Goal: Information Seeking & Learning: Compare options

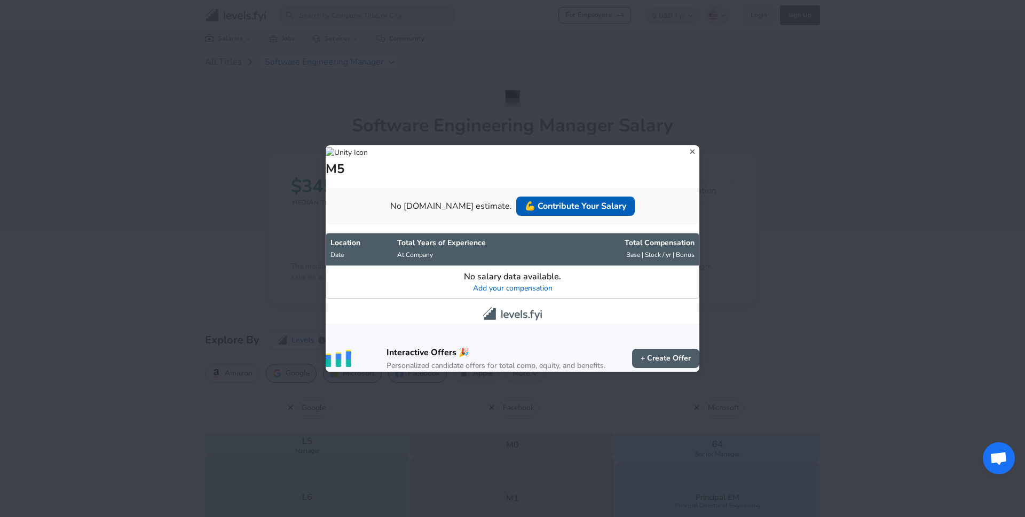
click at [177, 355] on div "M5 No [DOMAIN_NAME] estimate. 💪 Contribute Your Salary Location Date Total Year…" at bounding box center [512, 258] width 1025 height 517
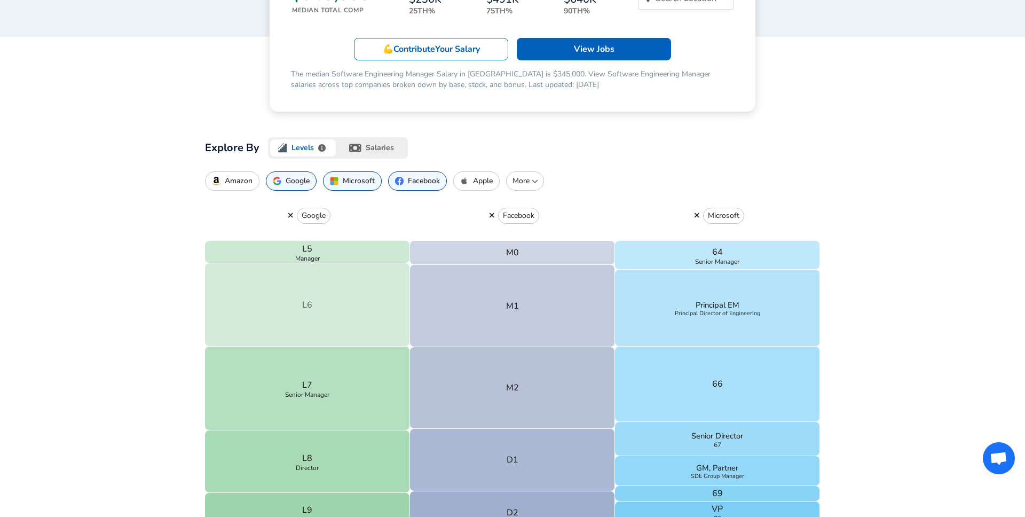
scroll to position [222, 0]
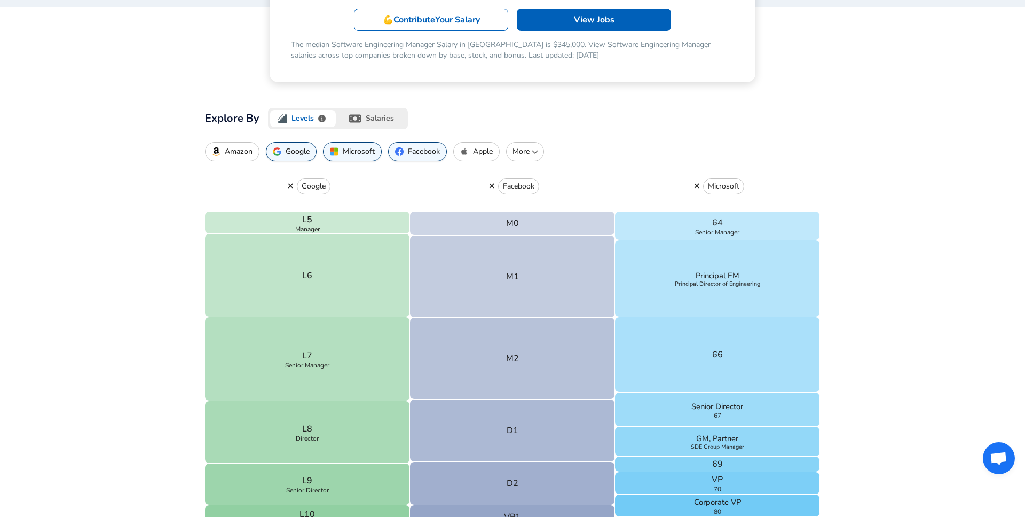
click at [520, 151] on p "More" at bounding box center [525, 151] width 28 height 11
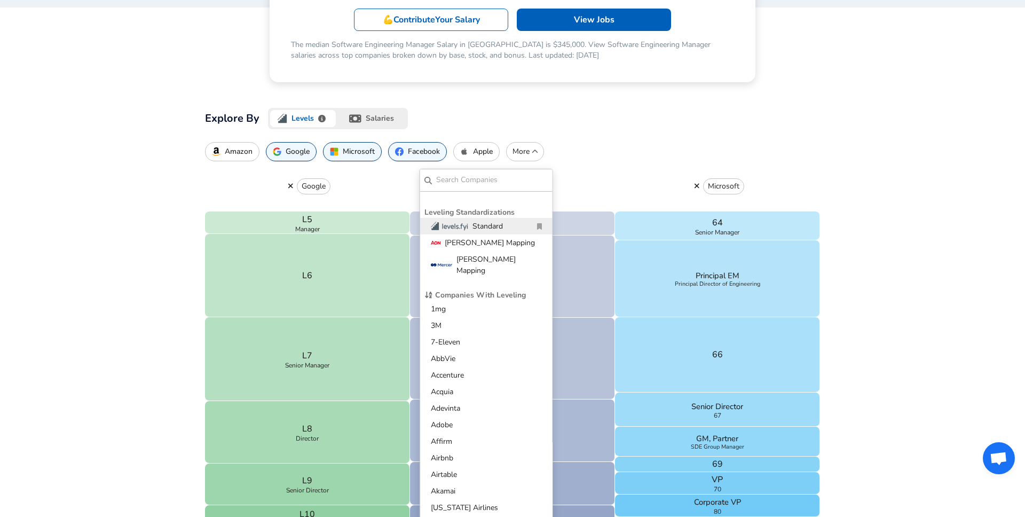
click at [358, 192] on div "Google" at bounding box center [307, 186] width 205 height 50
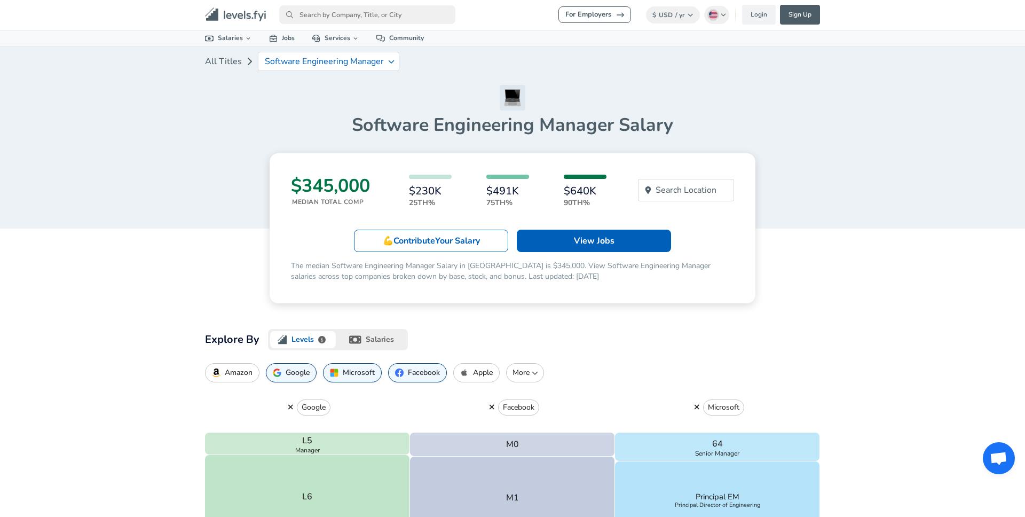
scroll to position [0, 0]
click at [367, 58] on p "Software Engineering Manager" at bounding box center [324, 62] width 119 height 10
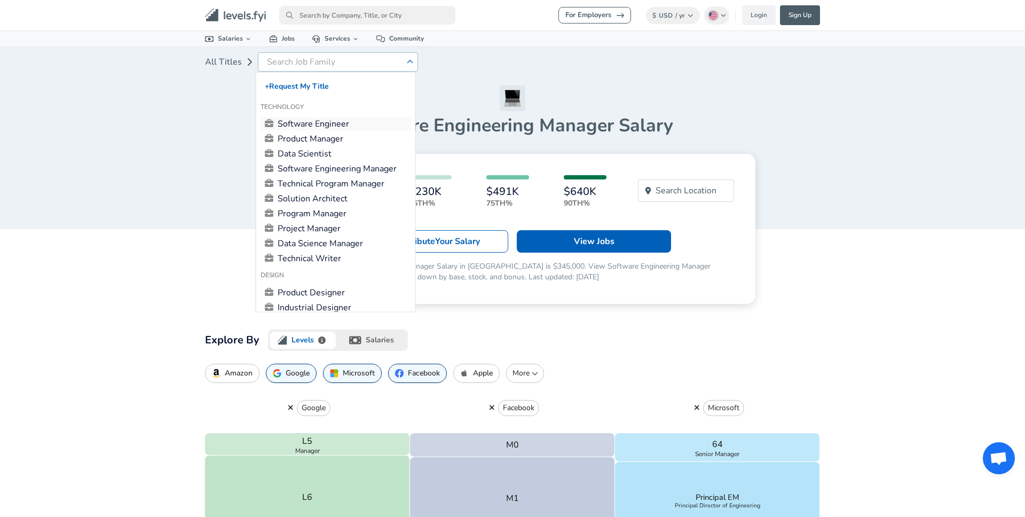
click at [333, 121] on link "Software Engineer" at bounding box center [336, 123] width 151 height 13
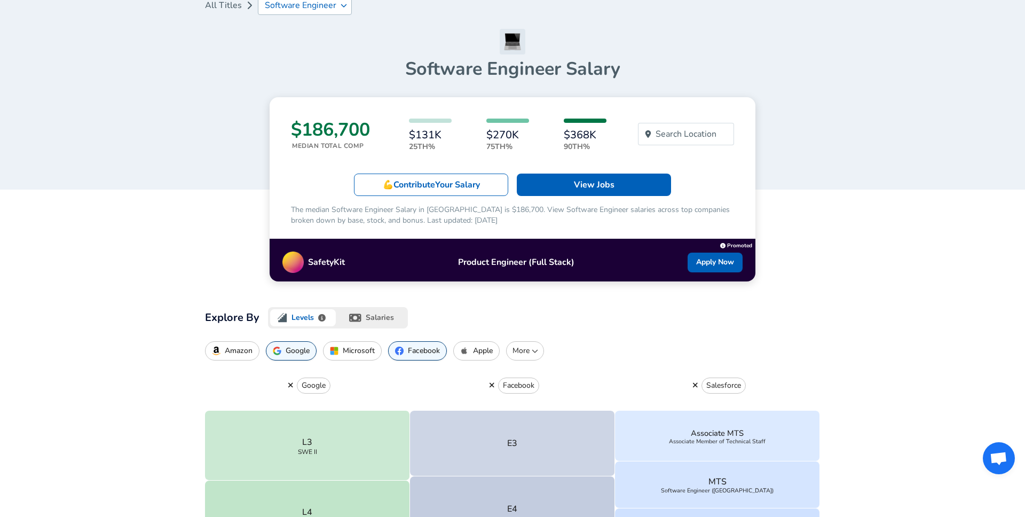
scroll to position [90, 0]
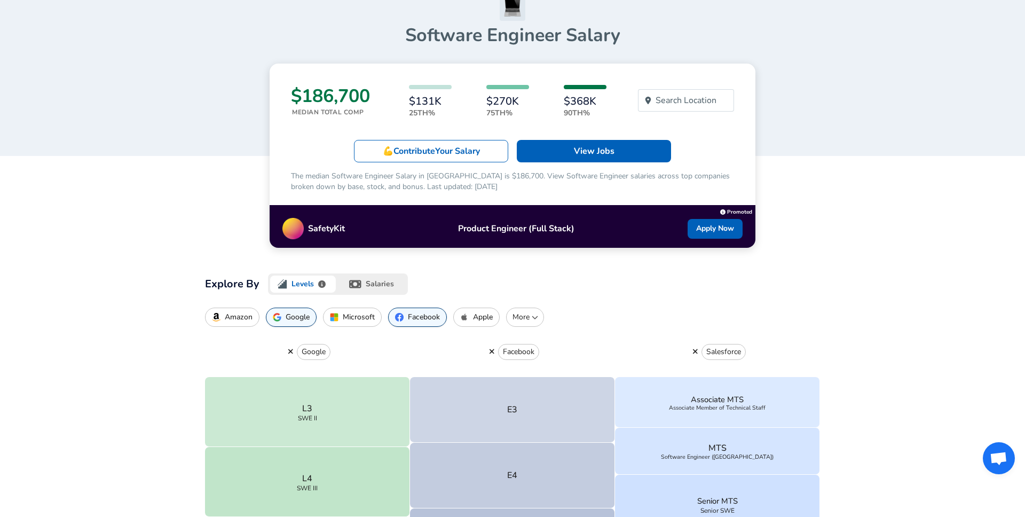
click at [527, 313] on p "More" at bounding box center [525, 317] width 28 height 11
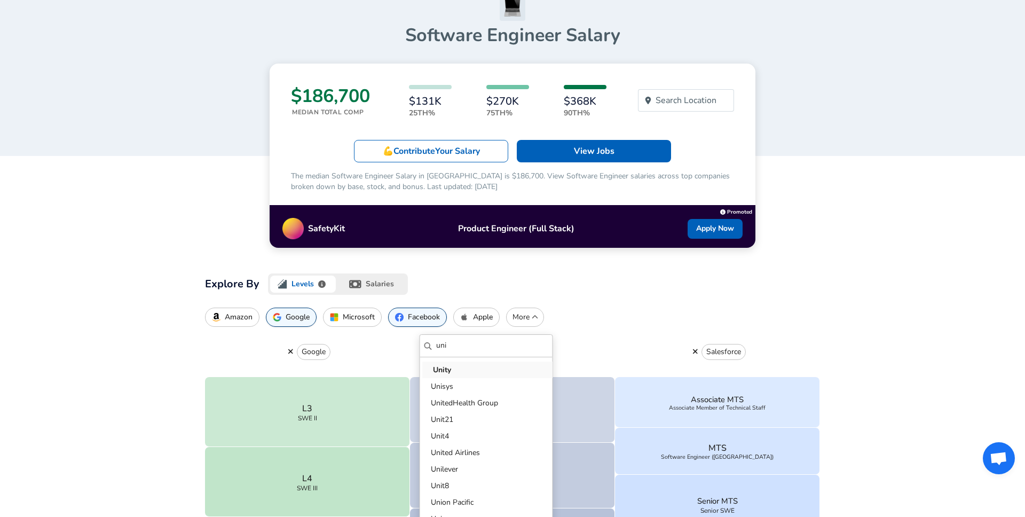
type input "uni"
click at [528, 364] on p "Unity" at bounding box center [488, 369] width 111 height 11
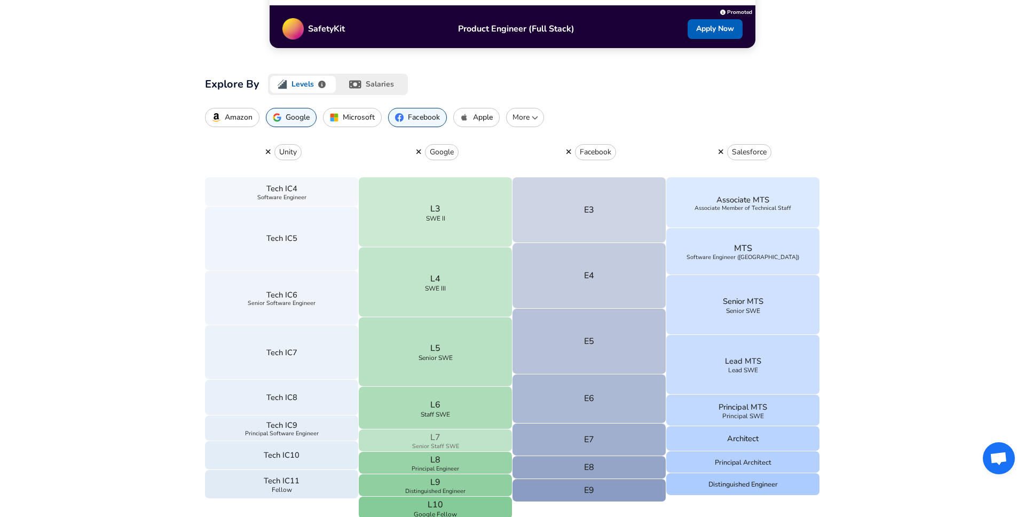
scroll to position [298, 0]
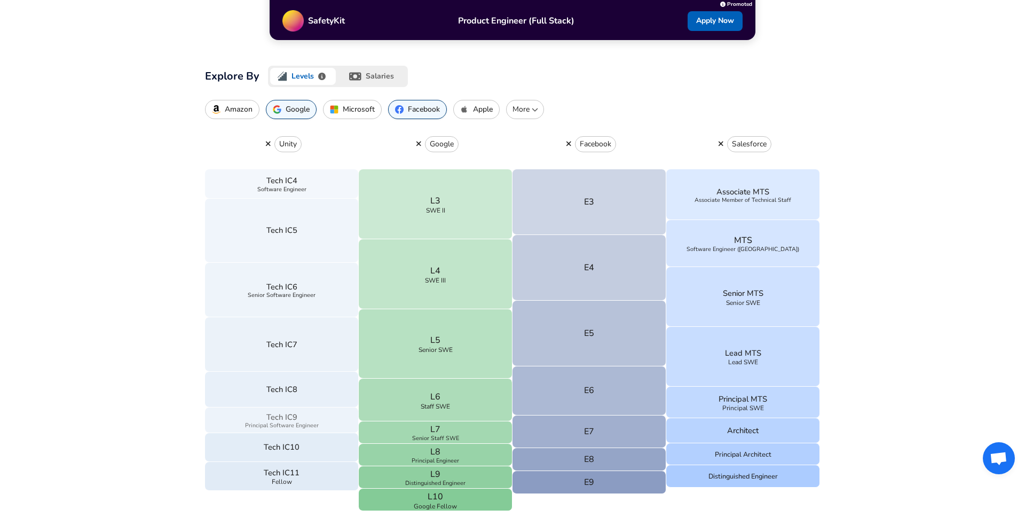
click at [292, 420] on p "Tech IC9" at bounding box center [281, 417] width 31 height 12
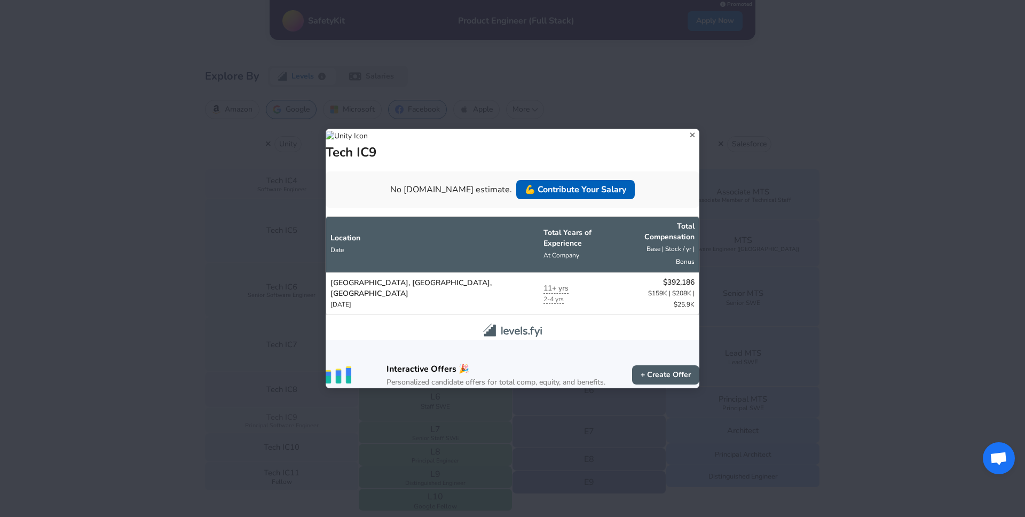
click at [292, 420] on div "Tech IC9 No [DOMAIN_NAME] estimate. 💪 Contribute Your Salary Location Date Tota…" at bounding box center [512, 258] width 1025 height 517
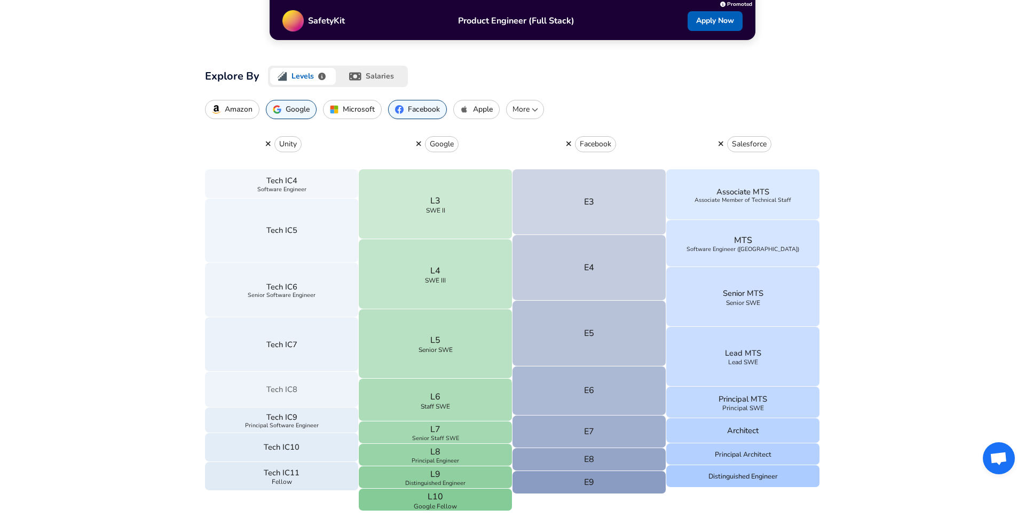
click at [293, 399] on button "Tech IC8" at bounding box center [282, 389] width 154 height 35
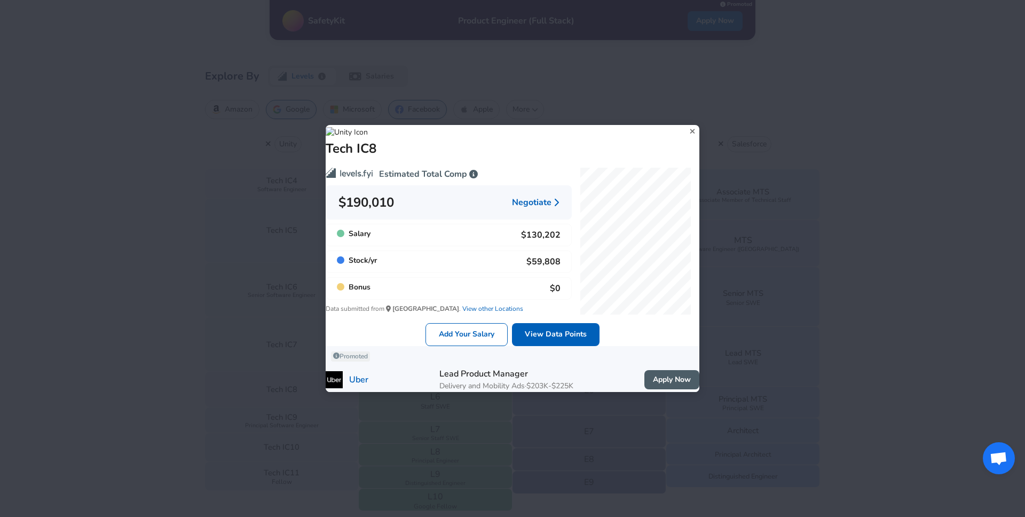
click at [551, 342] on div "Estimated Total Comp $190,010 Negotiate Salary $130,202 Stock / yr $59,808 Bonu…" at bounding box center [513, 248] width 374 height 195
click at [543, 325] on link "View Data Points" at bounding box center [556, 334] width 88 height 23
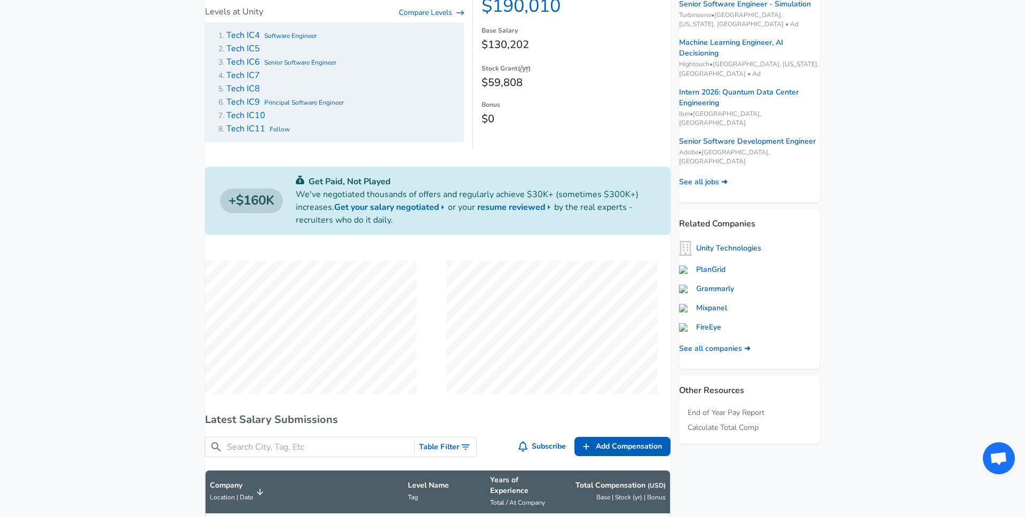
scroll to position [148, 0]
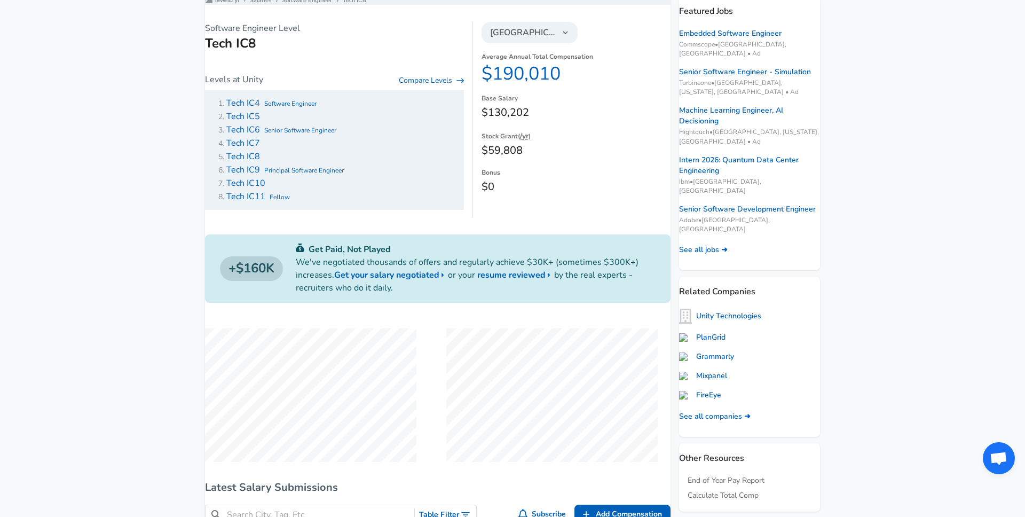
click at [265, 189] on span "Tech IC10" at bounding box center [245, 183] width 39 height 12
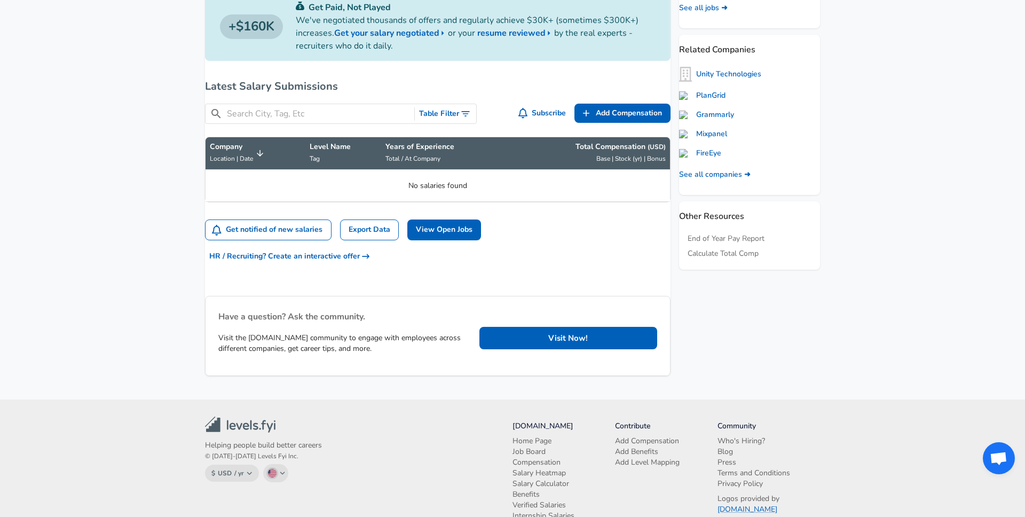
scroll to position [192, 0]
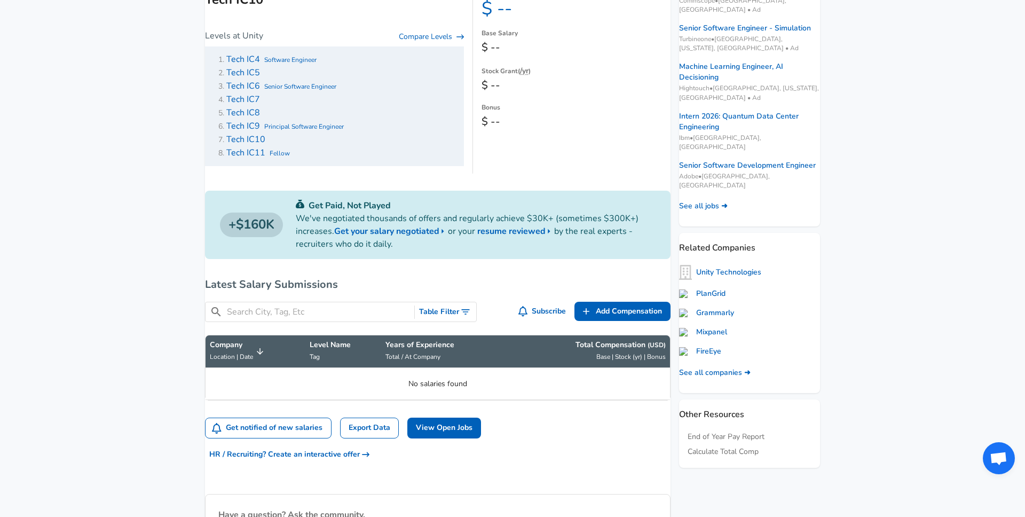
click at [260, 129] on span "Tech IC9" at bounding box center [243, 126] width 34 height 12
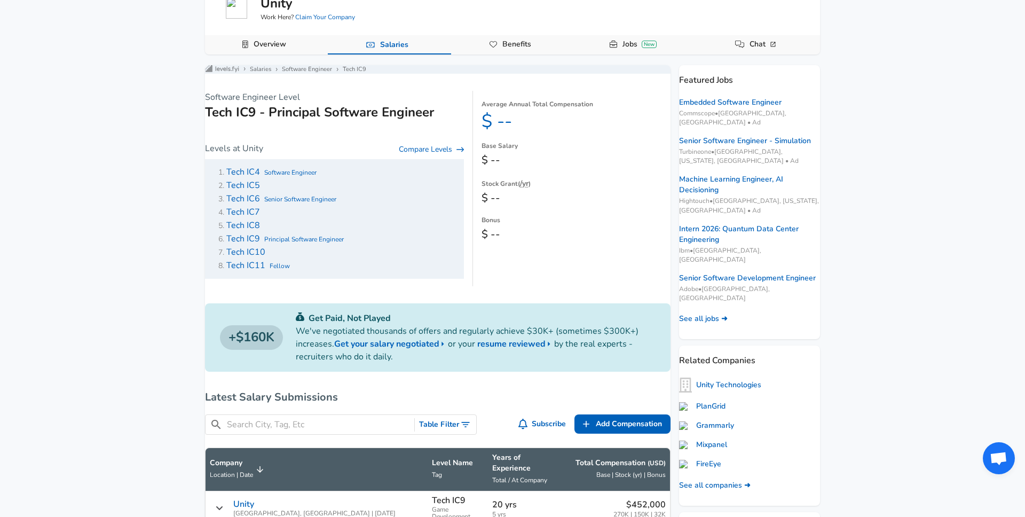
scroll to position [57, 0]
